Goal: Communication & Community: Connect with others

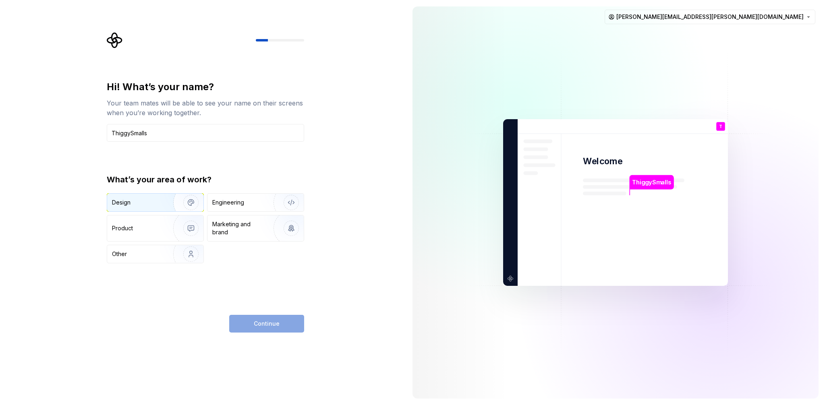
type input "ThiggySmalls"
click at [134, 204] on div "Design" at bounding box center [137, 203] width 51 height 8
click at [264, 322] on span "Continue" at bounding box center [267, 324] width 26 height 8
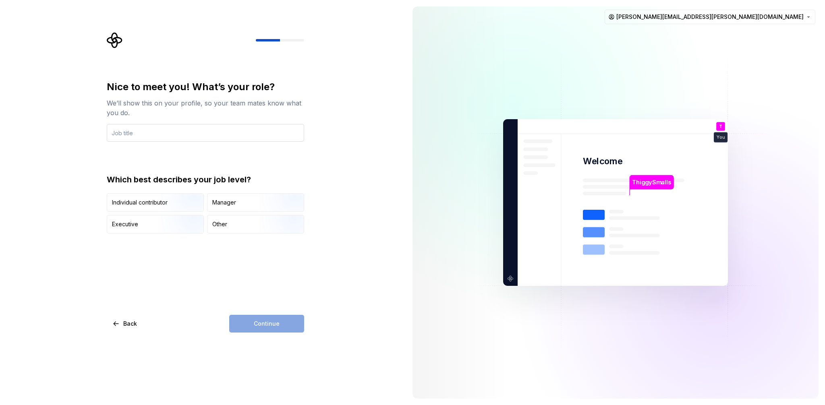
click at [120, 133] on input "text" at bounding box center [205, 133] width 197 height 18
type input "Sr. UX/UI Designer"
click at [134, 201] on div "Individual contributor" at bounding box center [140, 203] width 56 height 8
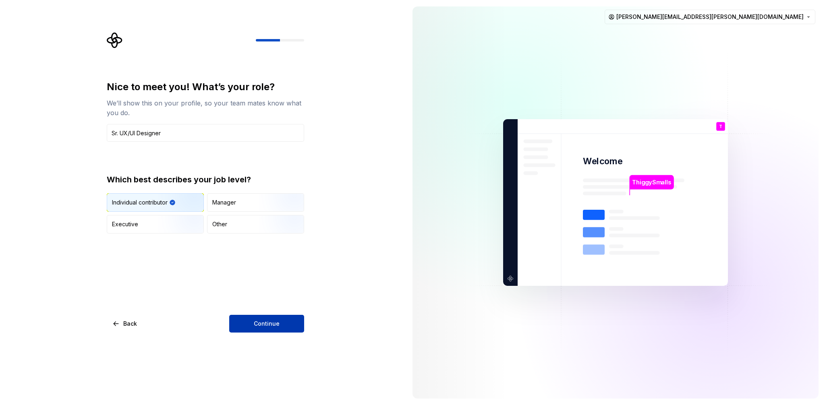
click at [271, 323] on span "Continue" at bounding box center [267, 324] width 26 height 8
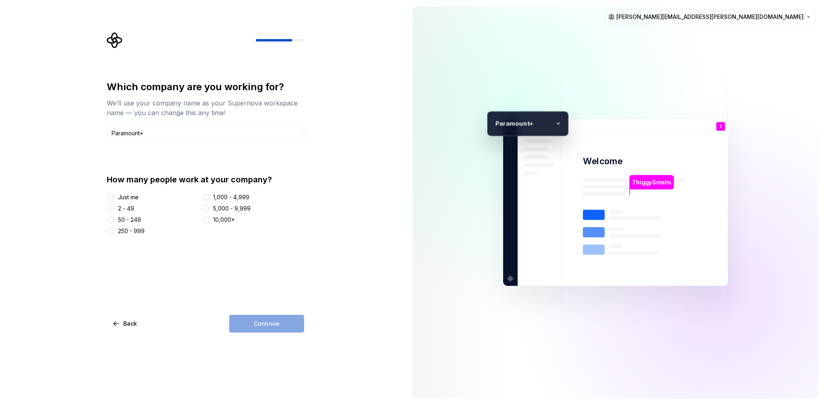
type input "Paramount+"
click at [207, 219] on button "10,000+" at bounding box center [206, 220] width 6 height 6
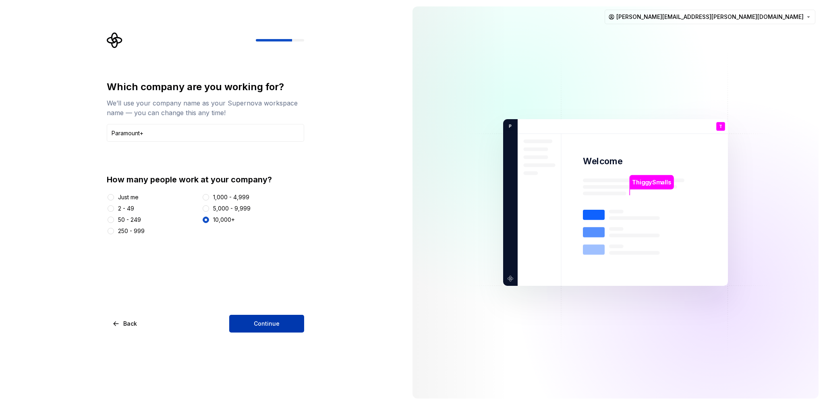
click at [266, 324] on span "Continue" at bounding box center [267, 324] width 26 height 8
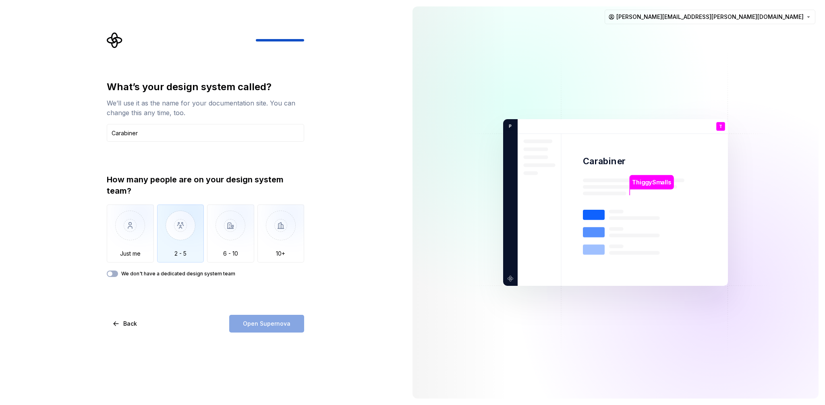
type input "Carabiner"
click at [184, 240] on img "button" at bounding box center [180, 232] width 47 height 54
click at [264, 323] on span "Open Supernova" at bounding box center [267, 324] width 48 height 8
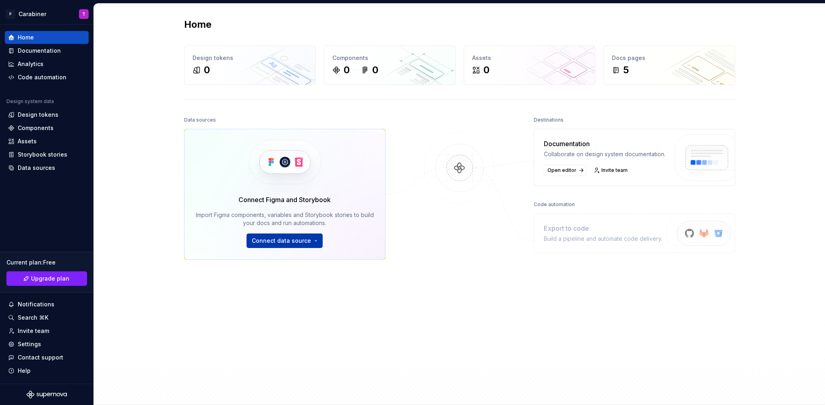
click at [311, 242] on html "P Carabiner T Home Documentation Analytics Code automation Design system data D…" at bounding box center [412, 202] width 825 height 405
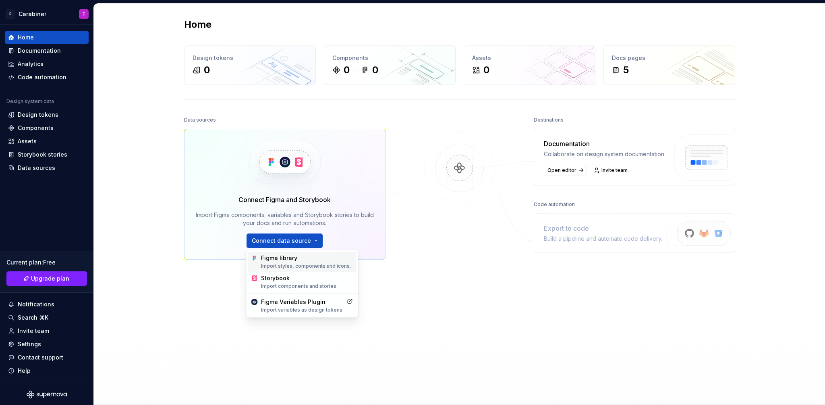
click at [280, 259] on div "Figma library Import styles, components and icons." at bounding box center [307, 261] width 92 height 15
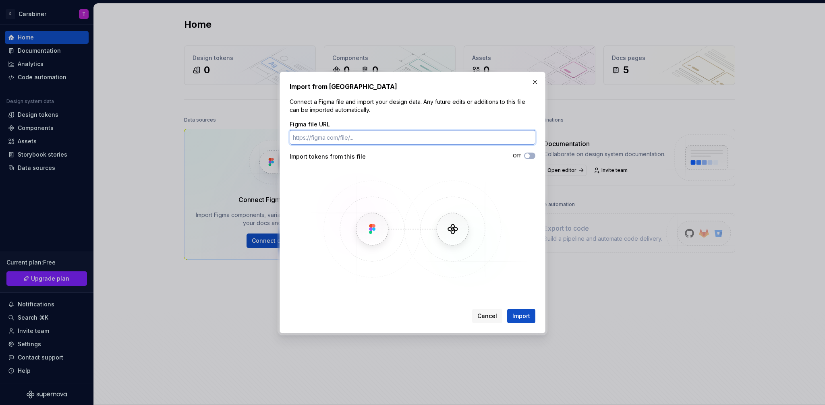
paste input "https://www.figma.com/design/6IB2AxpfYEdMHG2JdW9K4g/Carabiner?node-id=15429-291…"
type input "https://www.figma.com/design/6IB2AxpfYEdMHG2JdW9K4g/Carabiner?node-id=15429-291…"
click at [527, 156] on span "button" at bounding box center [527, 156] width 5 height 5
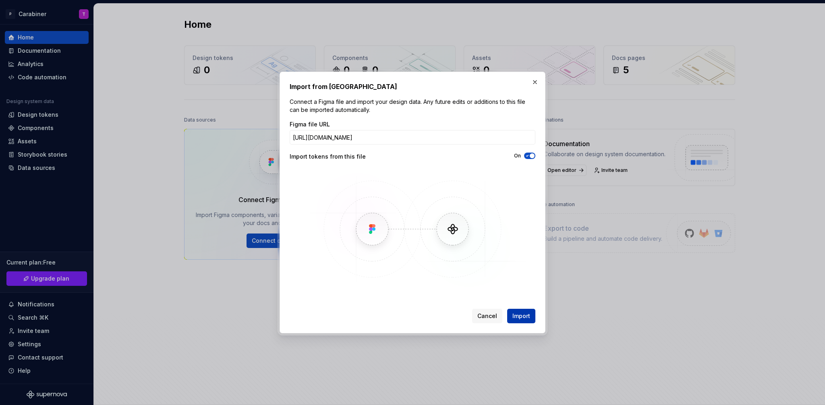
click at [523, 317] on span "Import" at bounding box center [522, 316] width 18 height 8
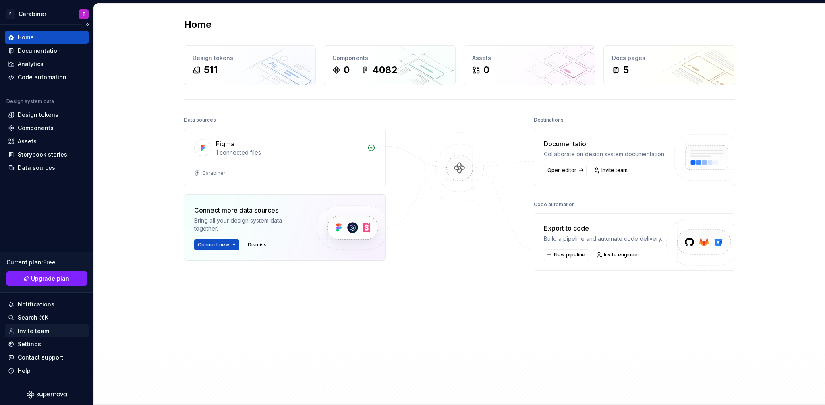
click at [24, 330] on div "Invite team" at bounding box center [33, 331] width 31 height 8
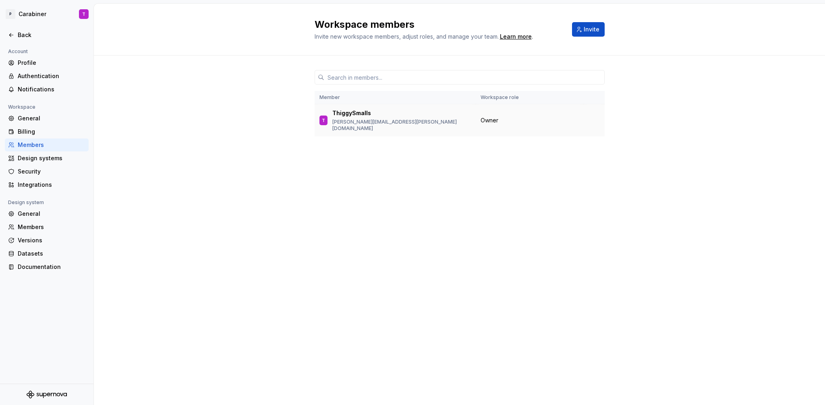
click at [407, 116] on div "T ThiggySmalls ryan.thigpen@pluto.tv" at bounding box center [396, 120] width 152 height 23
click at [584, 29] on button "Invite" at bounding box center [588, 29] width 33 height 15
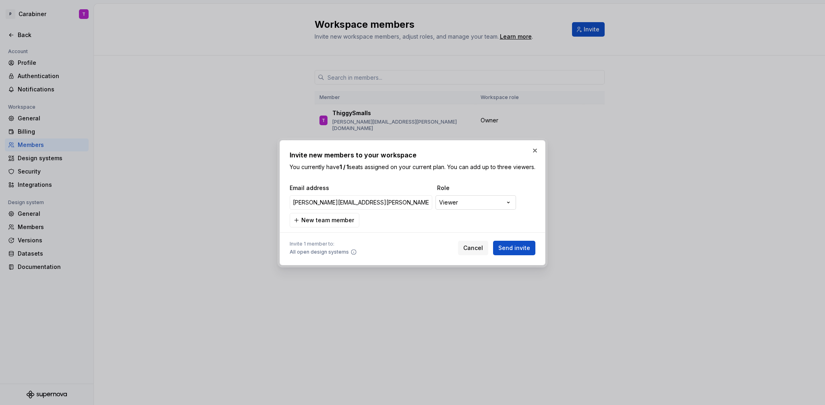
type input "bernie.rosendahl@pluto.tv"
click at [509, 208] on div "**********" at bounding box center [412, 202] width 825 height 405
click at [479, 184] on div "**********" at bounding box center [412, 202] width 825 height 405
click at [307, 222] on span "New team member" at bounding box center [327, 220] width 53 height 8
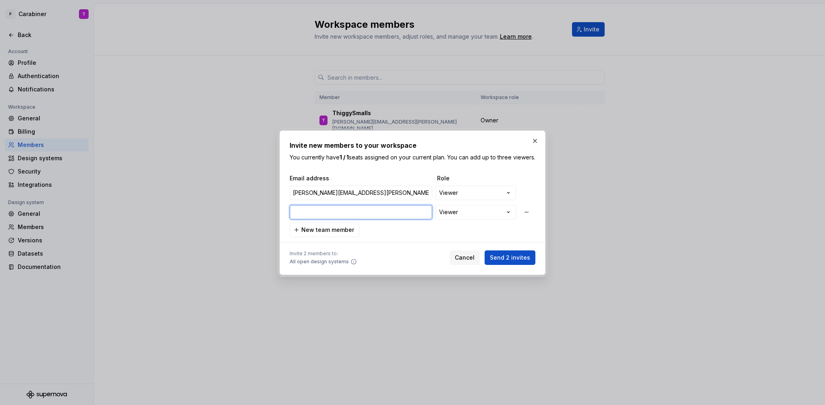
click at [300, 217] on input "email" at bounding box center [361, 212] width 143 height 15
paste input "Andrew.Hill@paramount.com"
type input "Andrew.Hill@paramount.com"
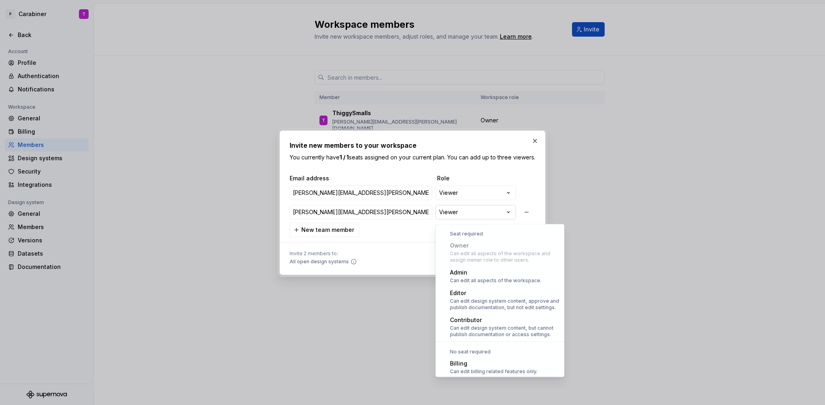
click at [506, 216] on div "**********" at bounding box center [412, 202] width 825 height 405
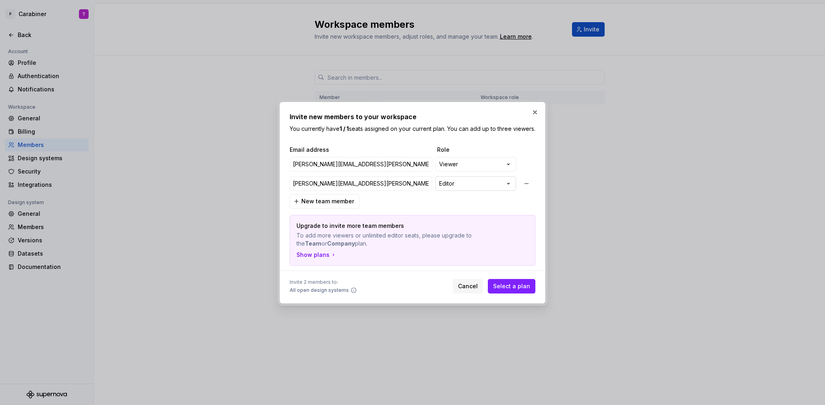
click at [508, 186] on div "**********" at bounding box center [412, 202] width 825 height 405
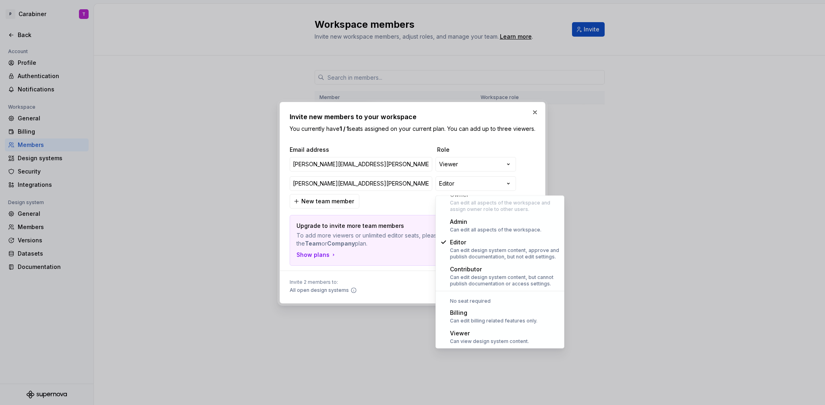
select select "******"
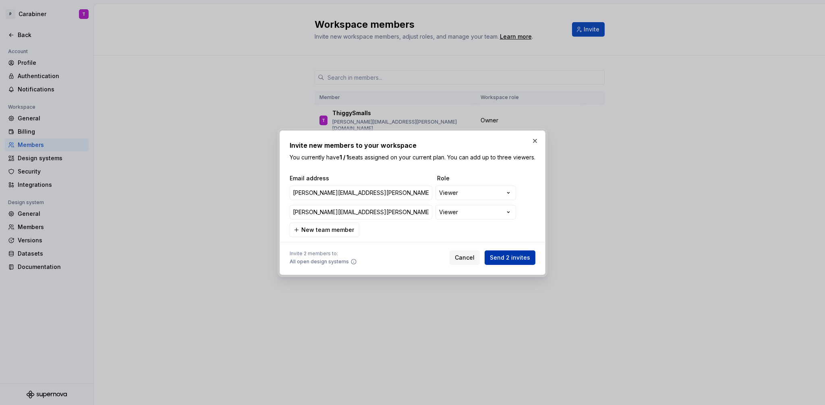
click at [510, 262] on span "Send 2 invites" at bounding box center [510, 258] width 40 height 8
